Goal: Task Accomplishment & Management: Manage account settings

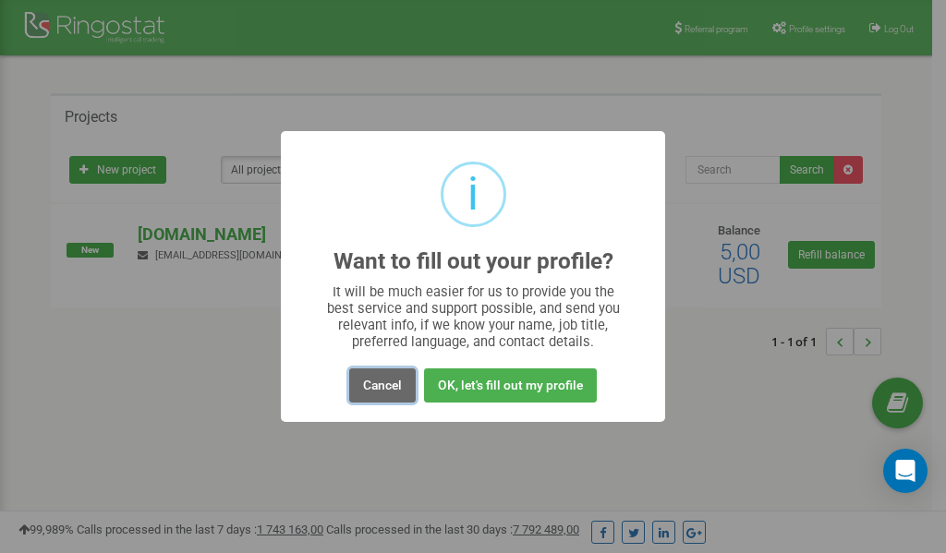
click at [388, 387] on button "Cancel" at bounding box center [382, 386] width 67 height 34
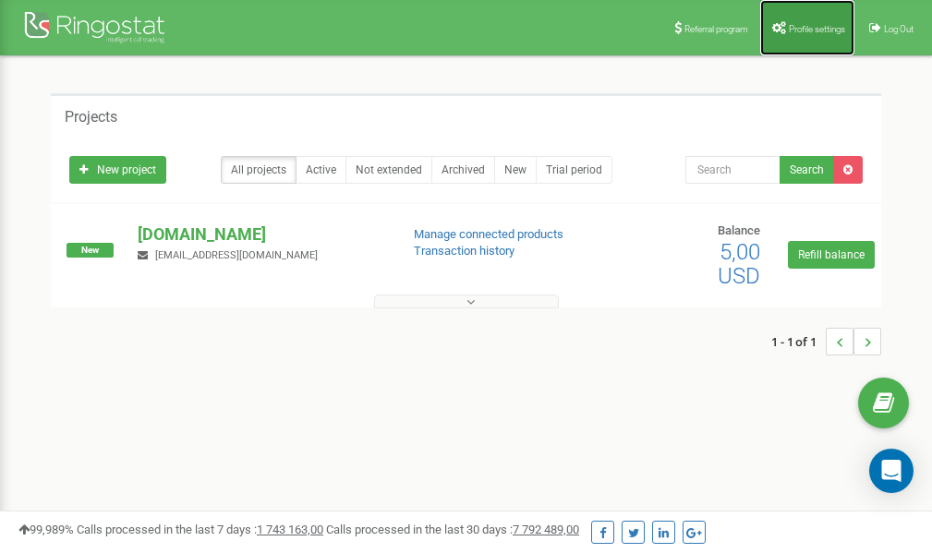
click at [789, 32] on span "Profile settings" at bounding box center [817, 29] width 56 height 10
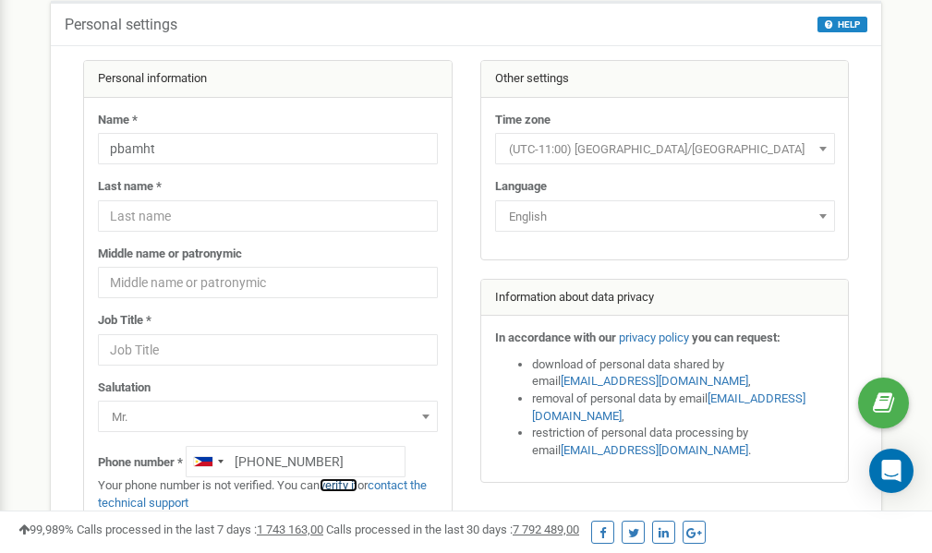
click at [350, 486] on link "verify it" at bounding box center [339, 486] width 38 height 14
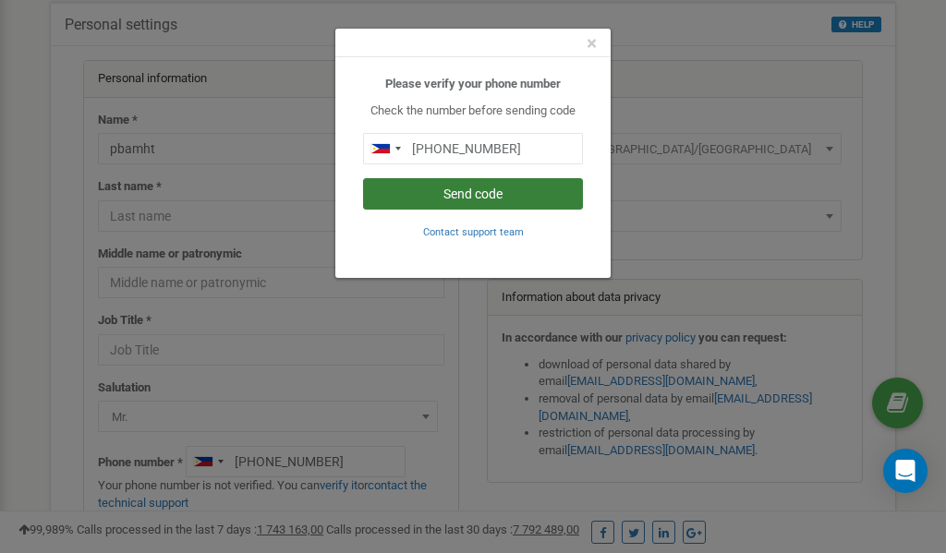
click at [460, 187] on button "Send code" at bounding box center [473, 193] width 220 height 31
